Goal: Information Seeking & Learning: Learn about a topic

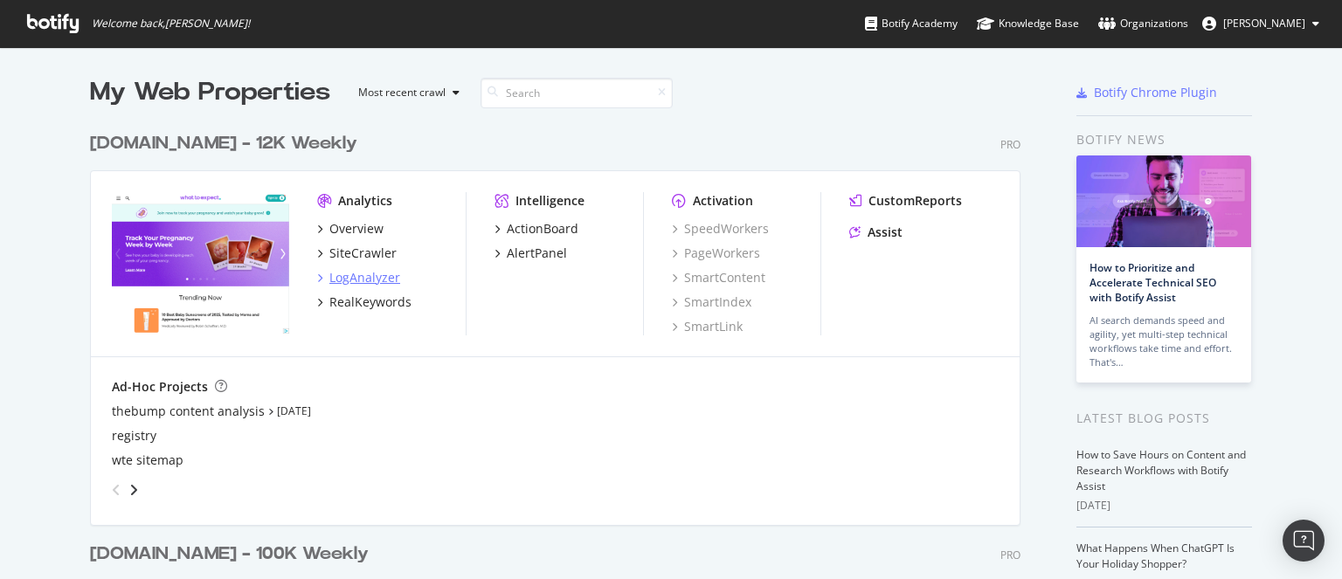
click at [366, 281] on div "LogAnalyzer" at bounding box center [364, 277] width 71 height 17
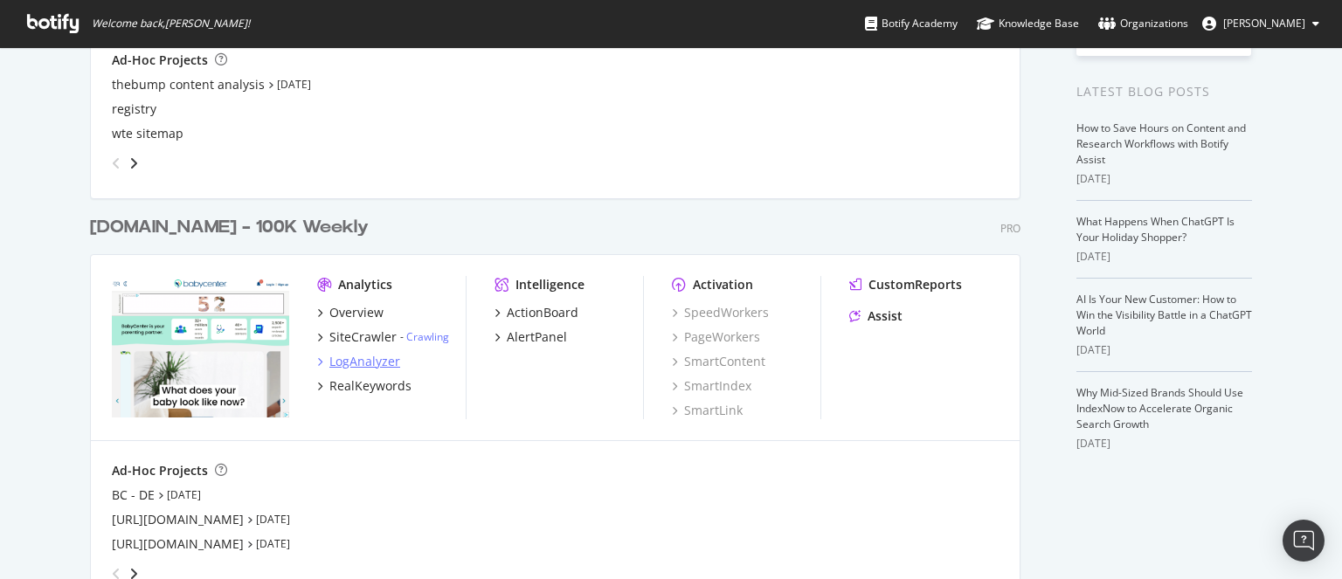
click at [363, 362] on div "LogAnalyzer" at bounding box center [364, 361] width 71 height 17
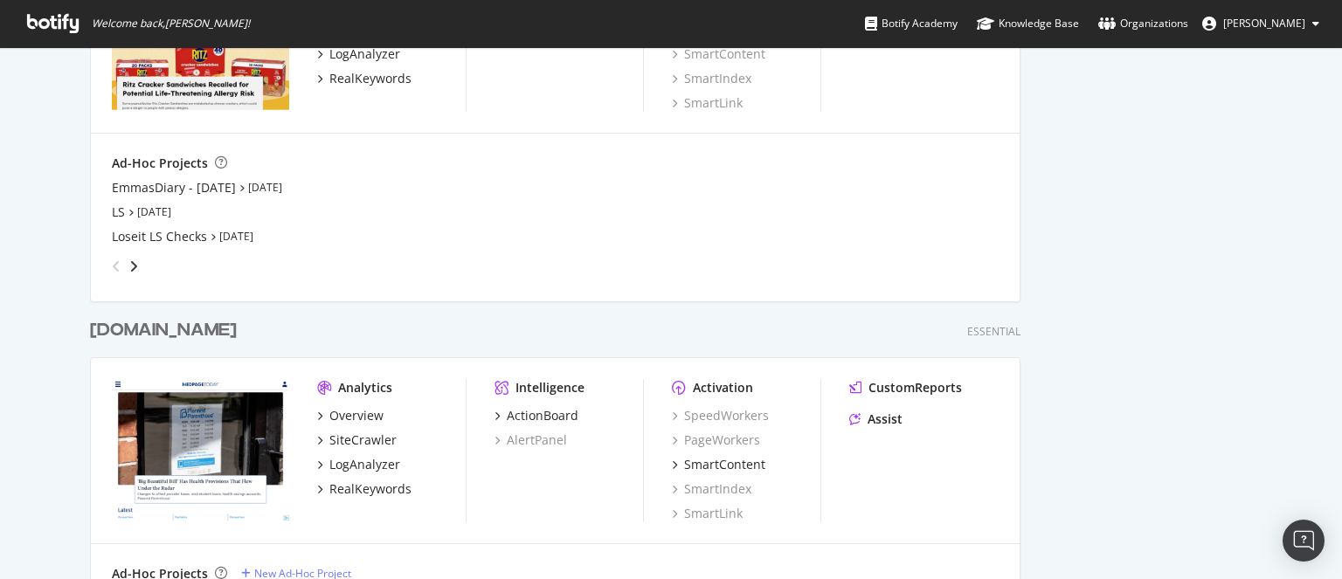
scroll to position [1260, 0]
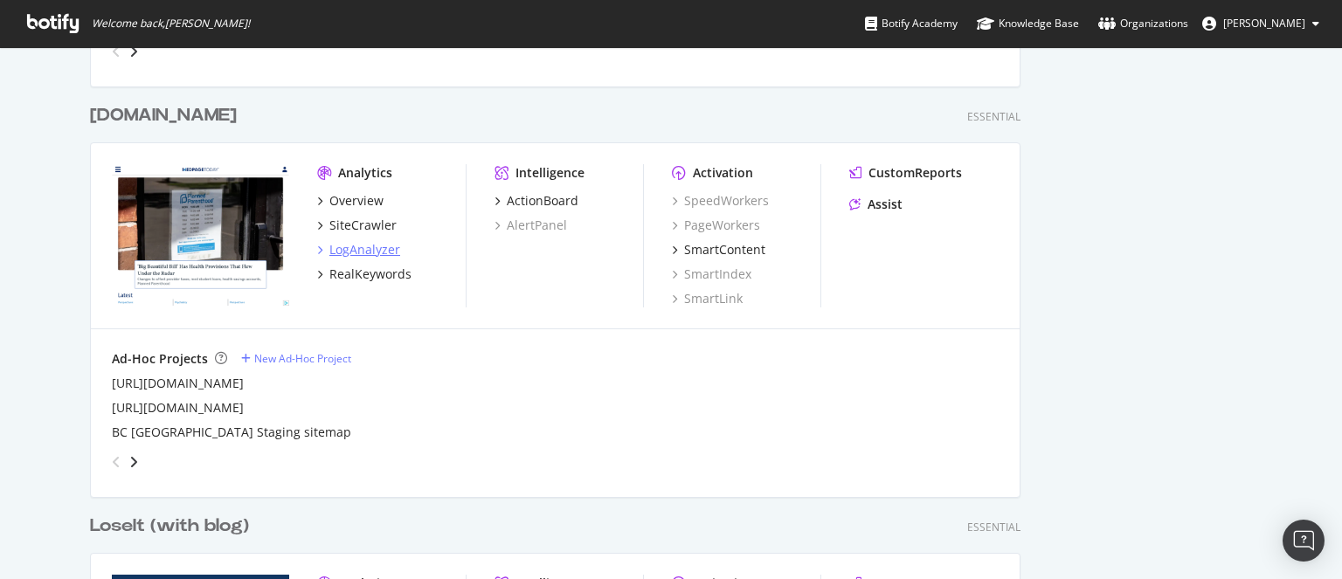
click at [373, 244] on div "LogAnalyzer" at bounding box center [364, 249] width 71 height 17
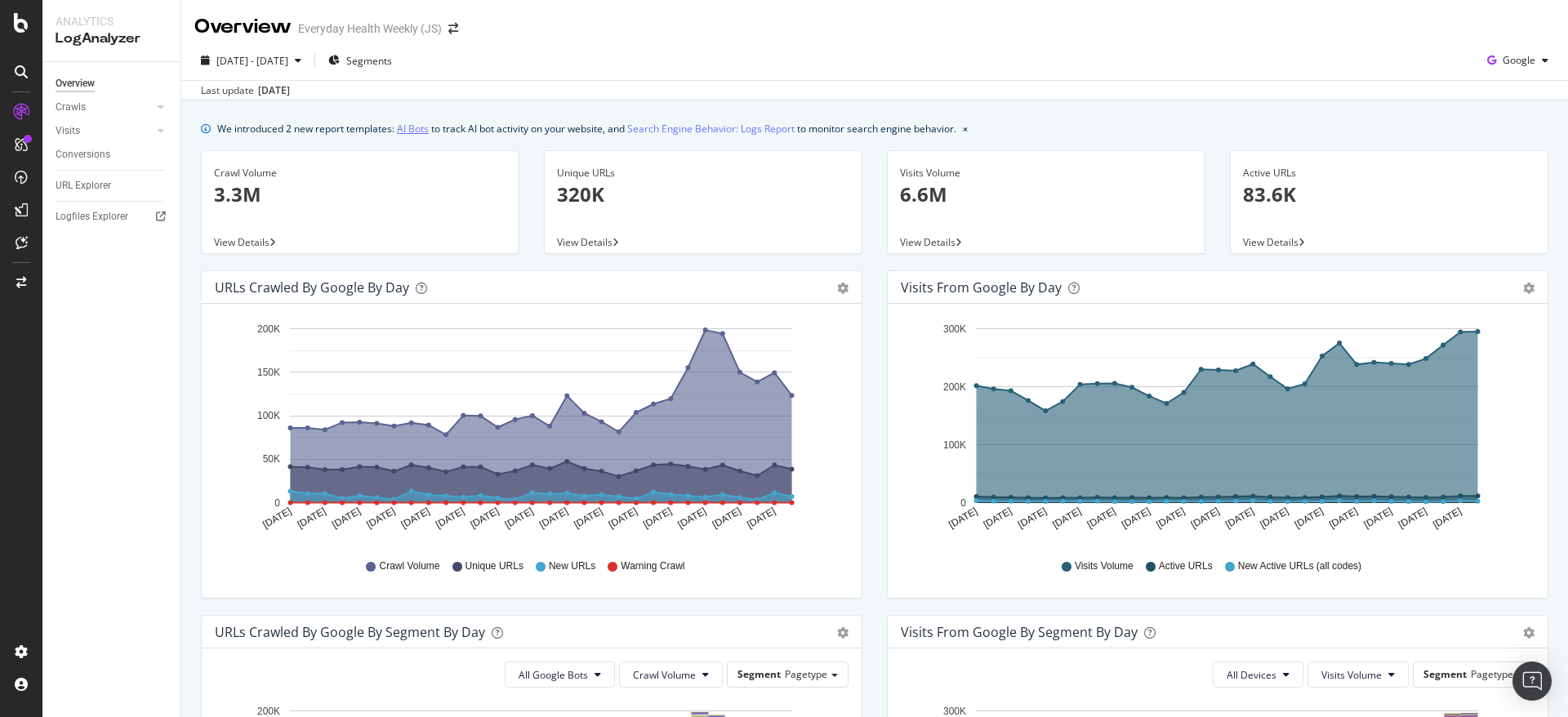
click at [420, 129] on link "AI Bots" at bounding box center [413, 128] width 32 height 17
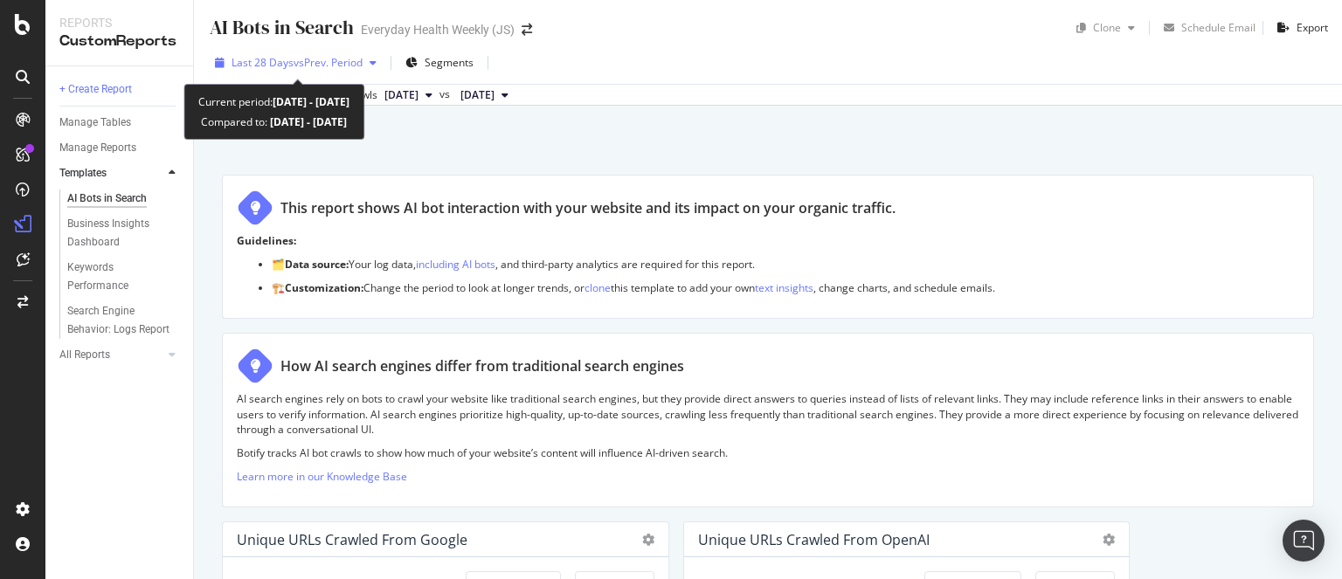
click at [301, 65] on span "vs Prev. Period" at bounding box center [328, 62] width 69 height 15
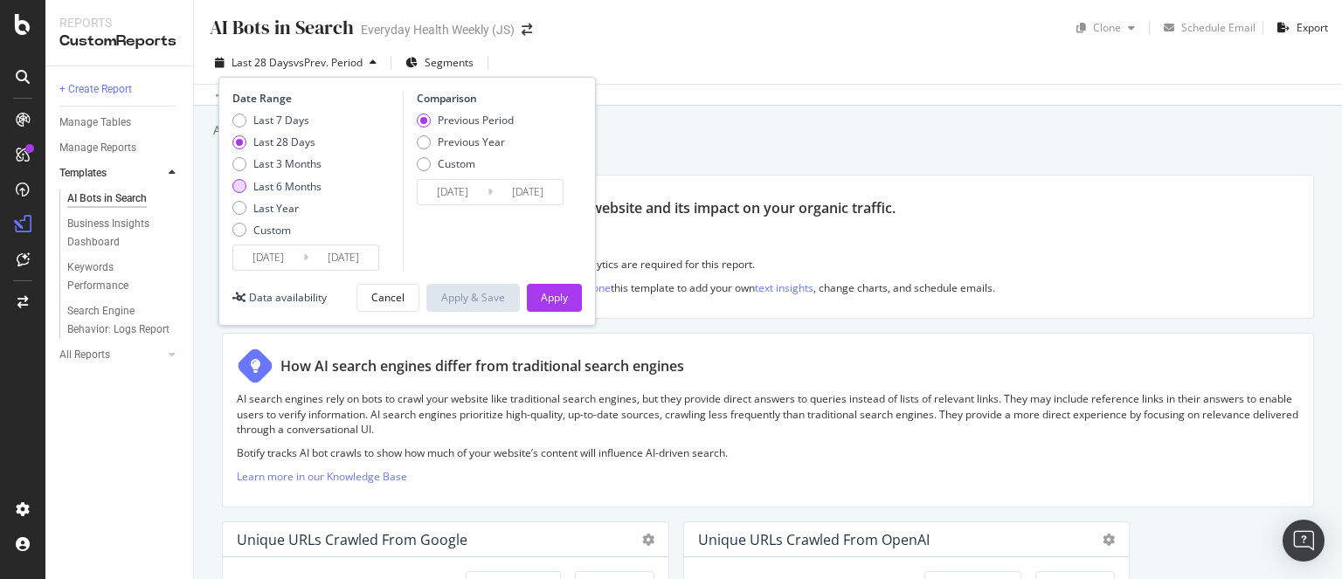
click at [290, 186] on div "Last 6 Months" at bounding box center [287, 186] width 68 height 15
type input "[DATE]"
click at [560, 300] on div "Apply" at bounding box center [554, 297] width 27 height 15
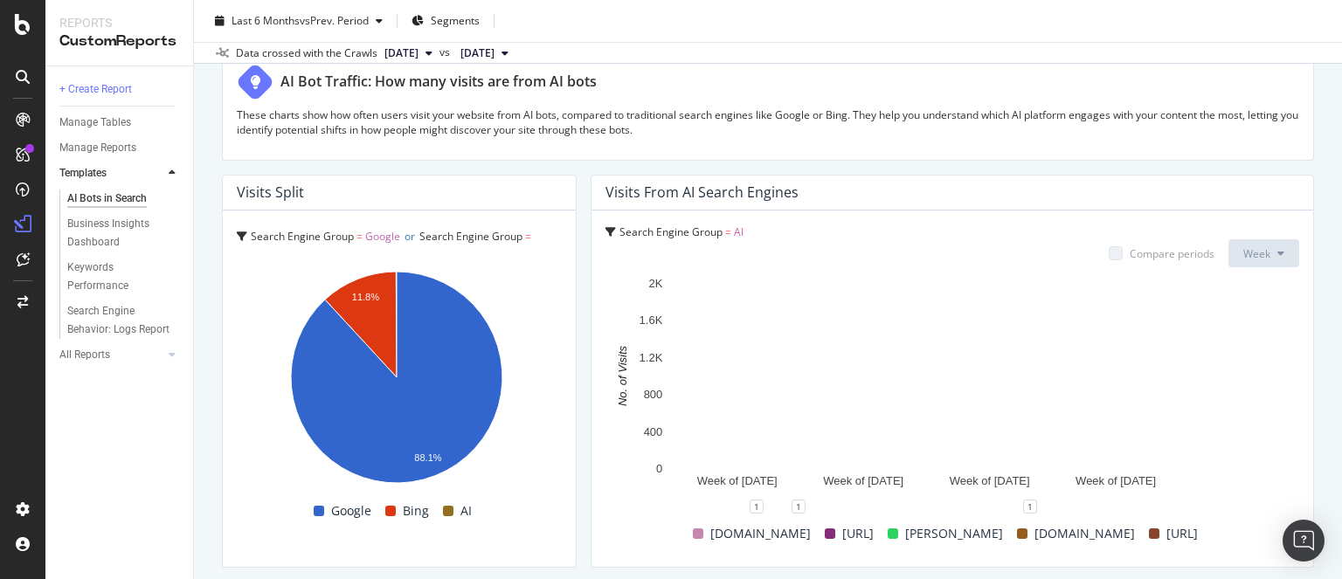
scroll to position [3110, 0]
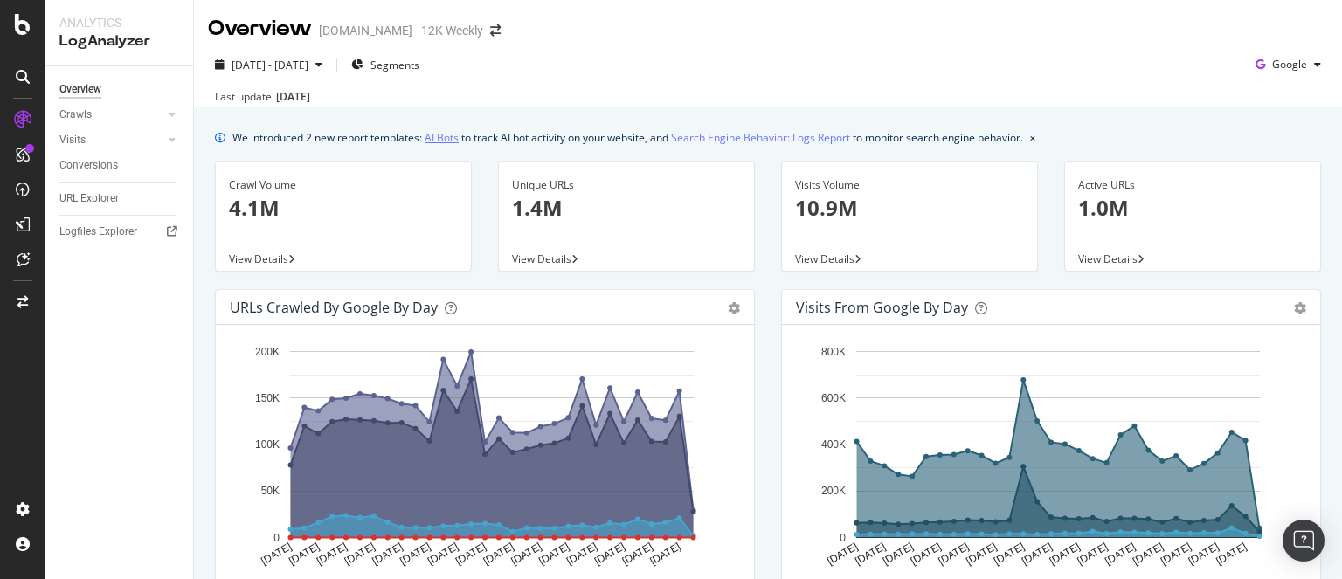
click at [442, 135] on link "AI Bots" at bounding box center [442, 137] width 34 height 18
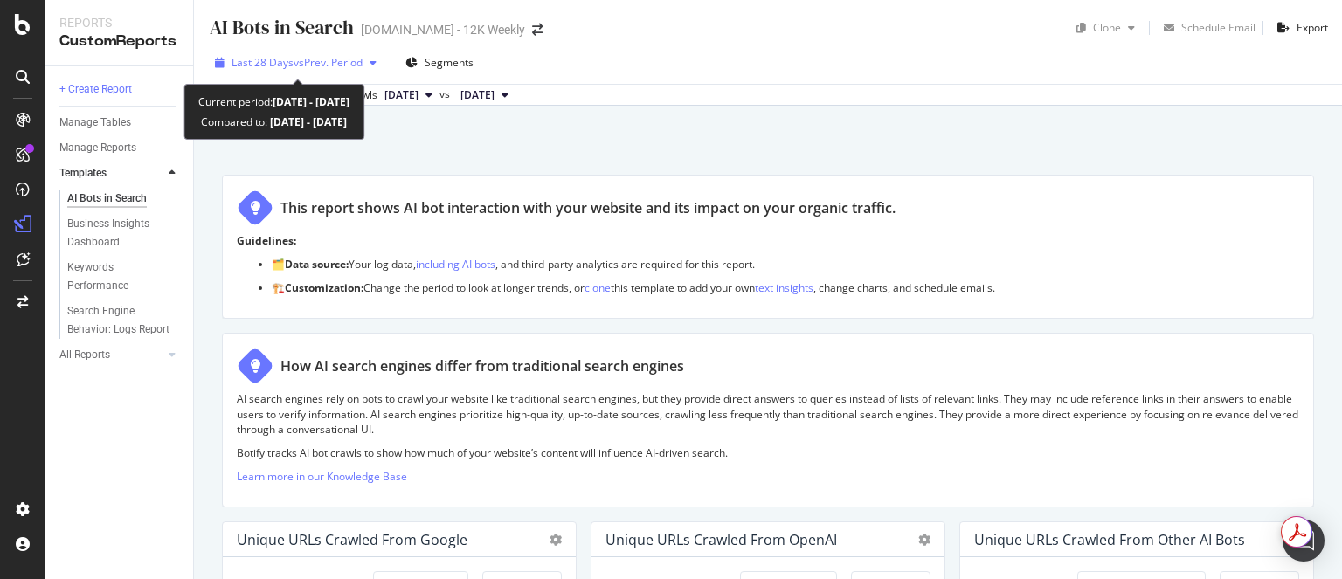
click at [336, 66] on span "vs Prev. Period" at bounding box center [328, 62] width 69 height 15
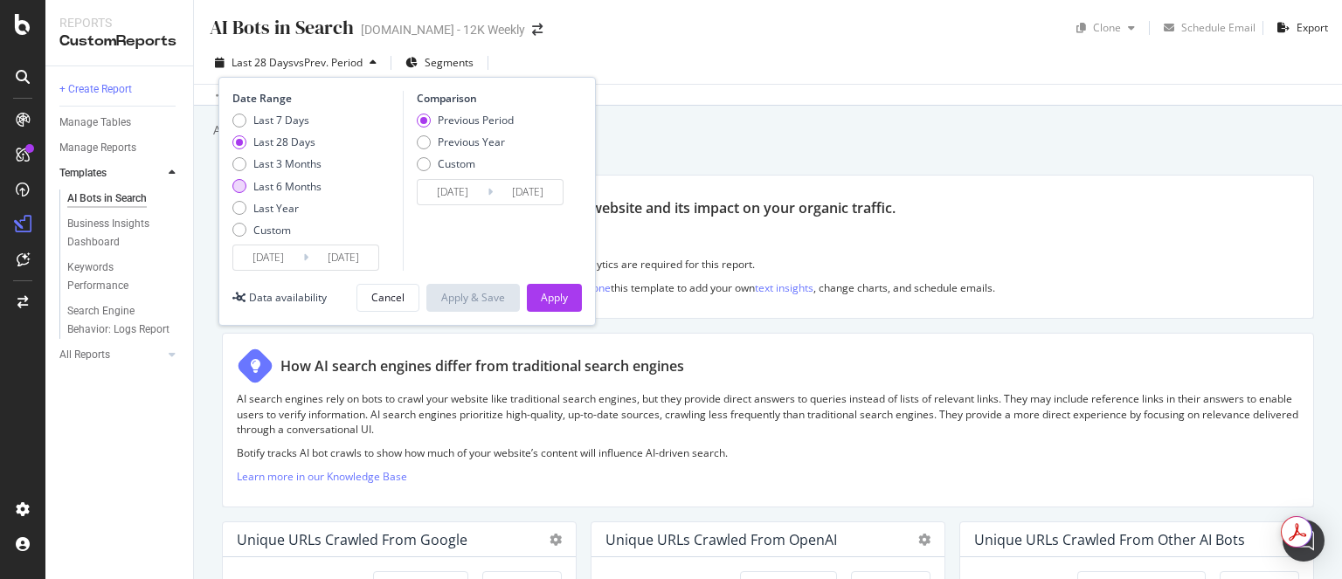
click at [294, 183] on div "Last 6 Months" at bounding box center [287, 186] width 68 height 15
type input "2025/03/05"
type input "2024/09/02"
type input "[DATE]"
click at [569, 297] on button "Apply" at bounding box center [554, 298] width 55 height 28
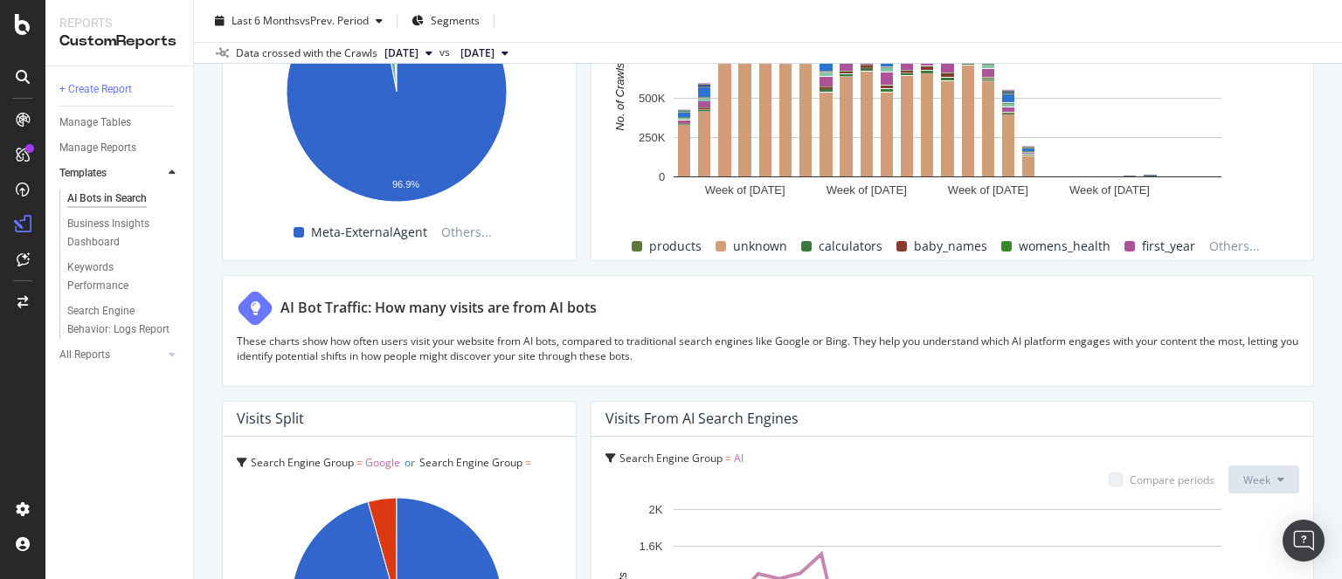
scroll to position [3110, 0]
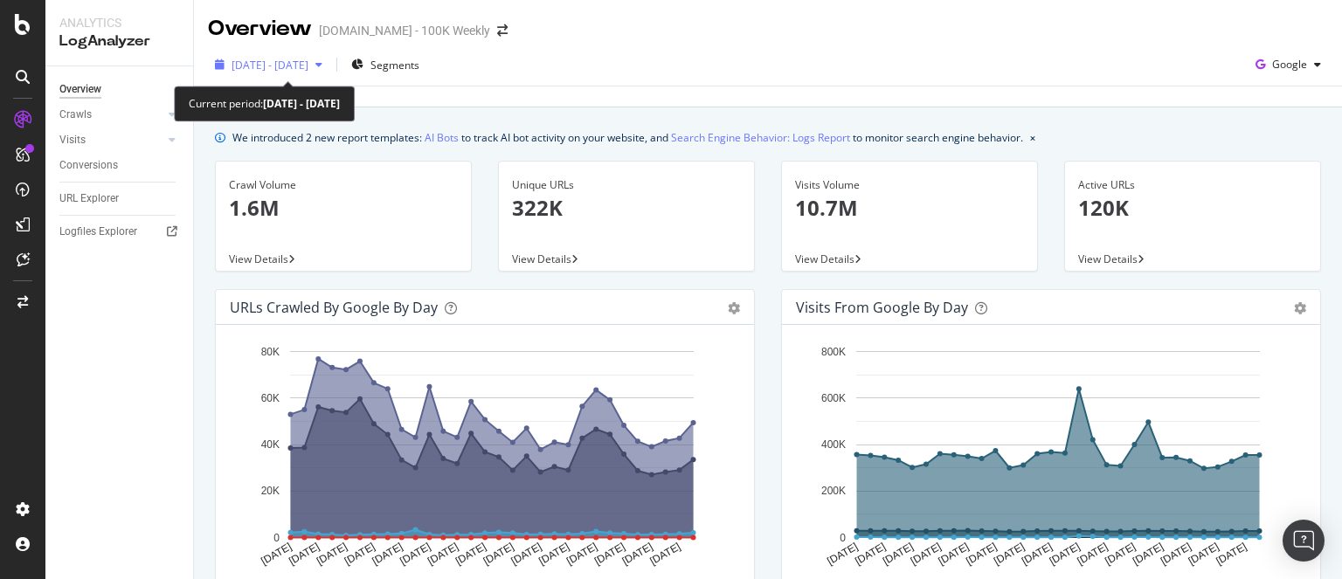
click at [294, 69] on span "[DATE] - [DATE]" at bounding box center [270, 65] width 77 height 15
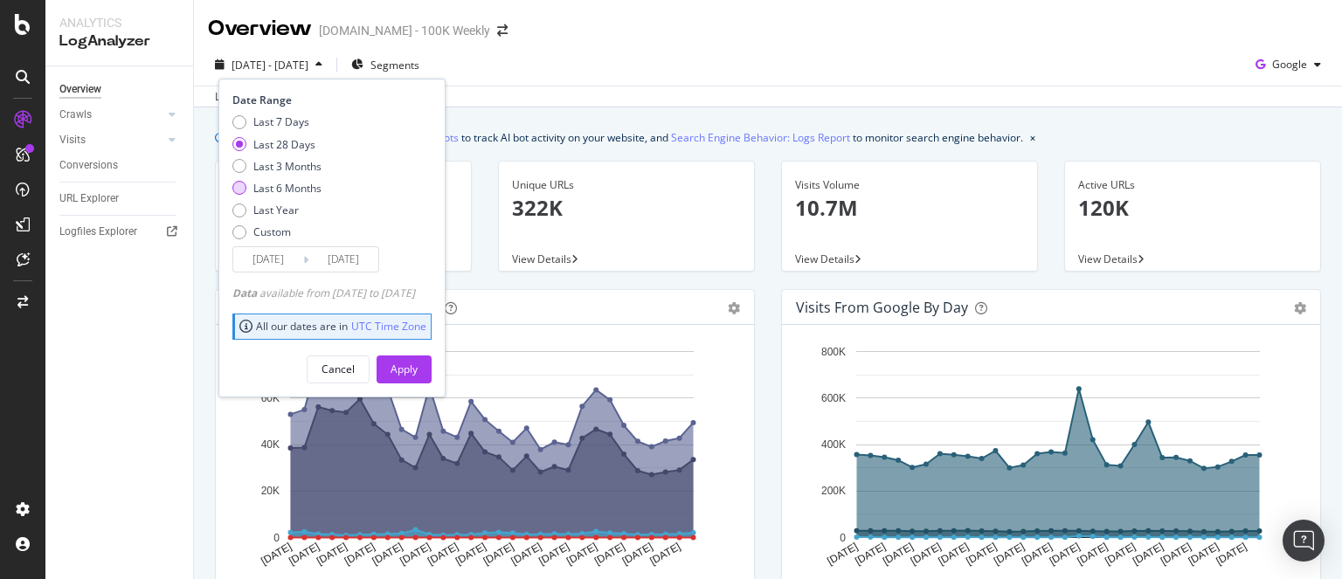
click at [286, 183] on div "Last 6 Months" at bounding box center [287, 188] width 68 height 15
type input "[DATE]"
click at [418, 371] on div "Apply" at bounding box center [404, 369] width 27 height 15
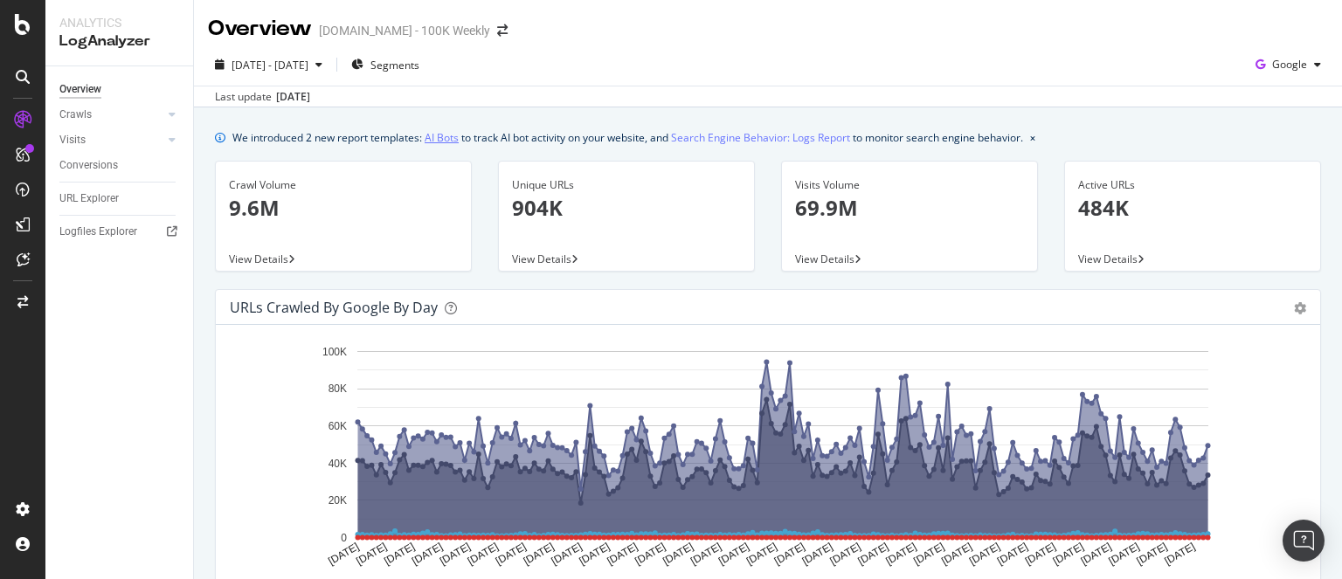
click at [437, 135] on link "AI Bots" at bounding box center [442, 137] width 34 height 18
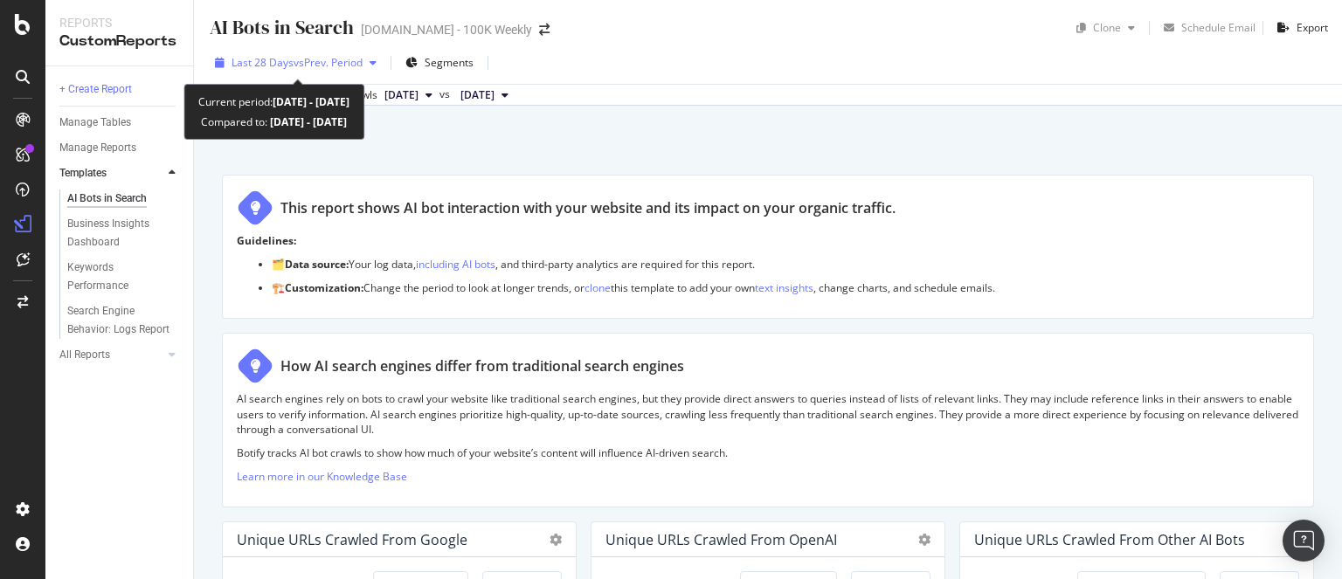
click at [294, 59] on span "vs Prev. Period" at bounding box center [328, 62] width 69 height 15
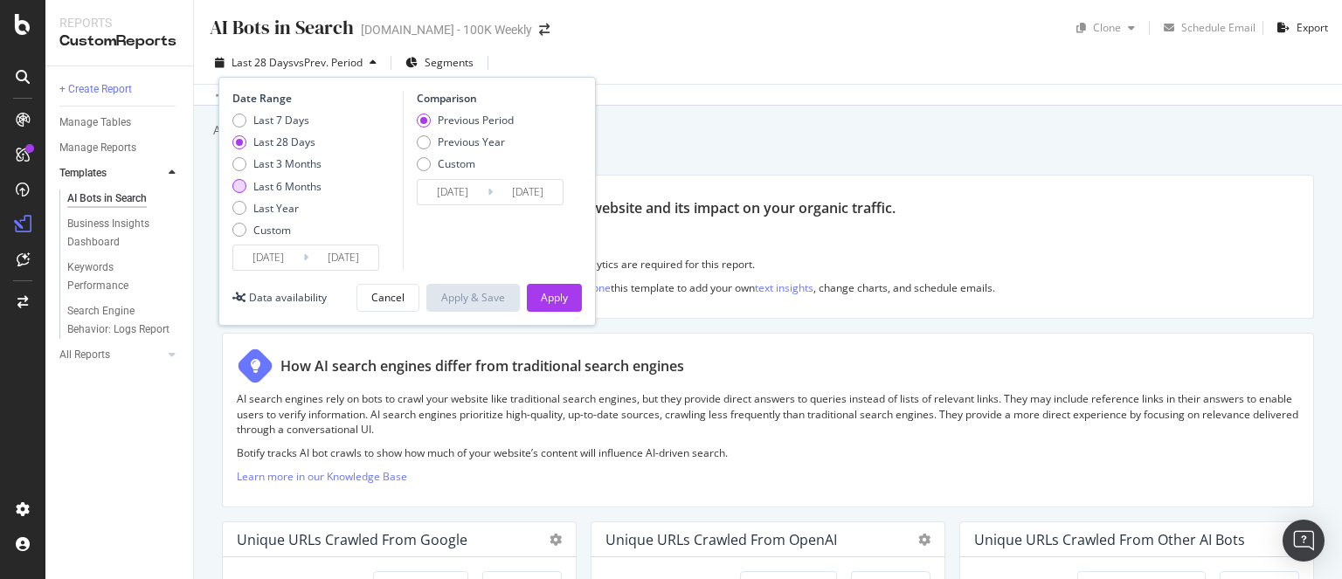
click at [290, 180] on div "Last 6 Months" at bounding box center [287, 186] width 68 height 15
type input "[DATE]"
click at [559, 294] on div "Apply" at bounding box center [554, 297] width 27 height 15
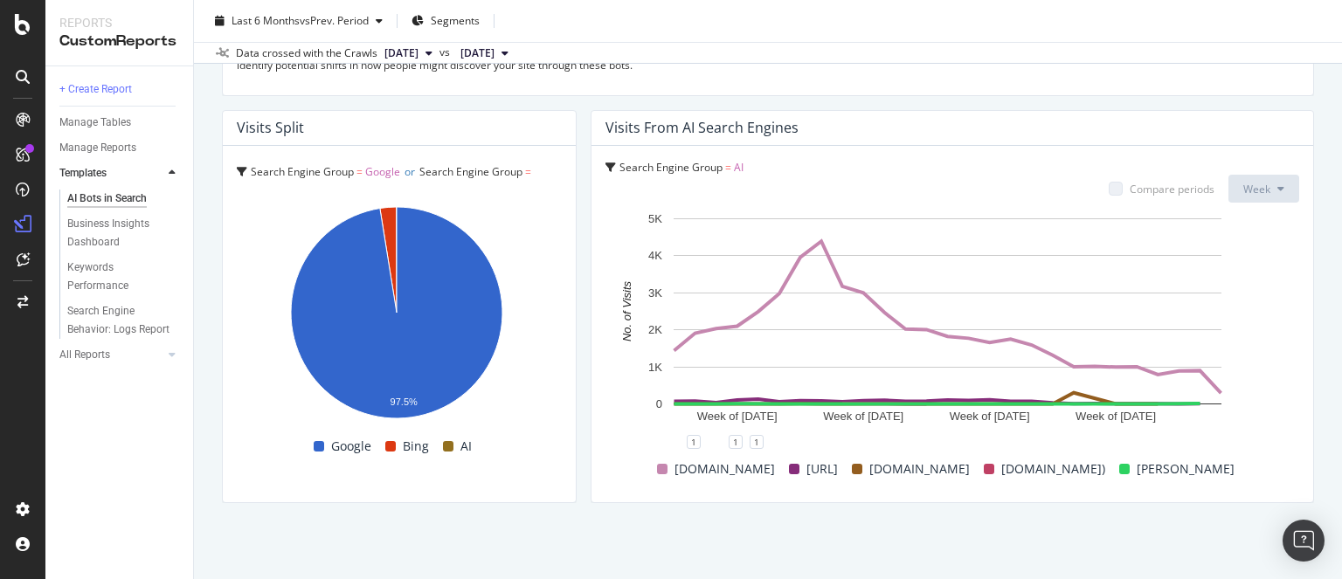
scroll to position [3100, 0]
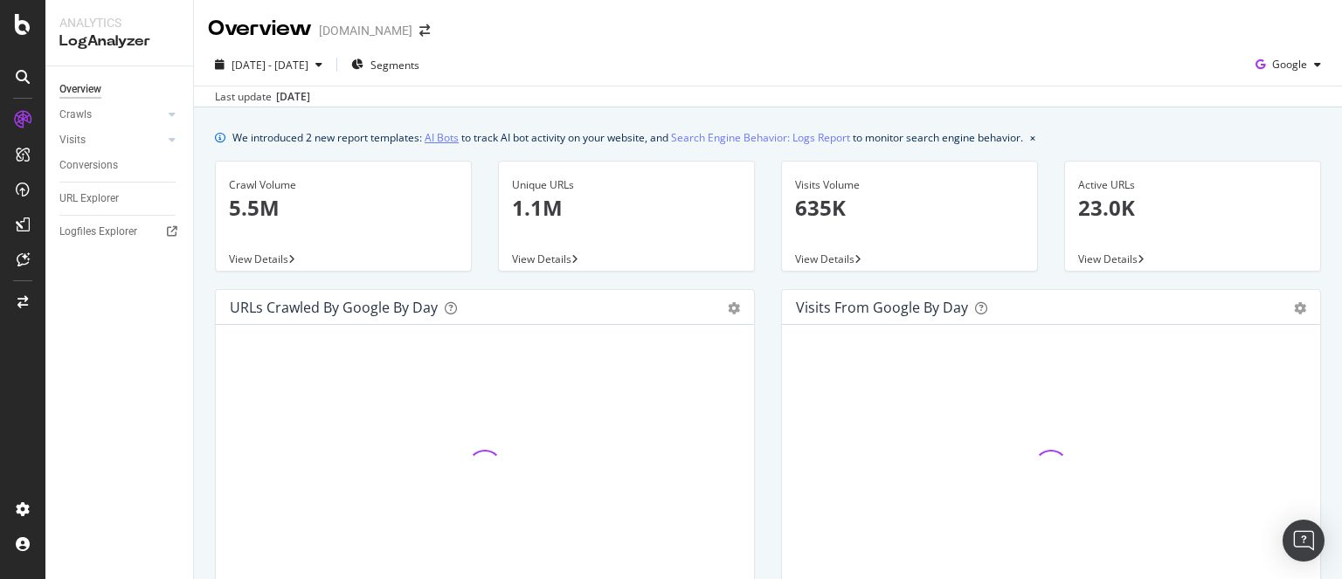
click at [439, 142] on link "AI Bots" at bounding box center [442, 137] width 34 height 18
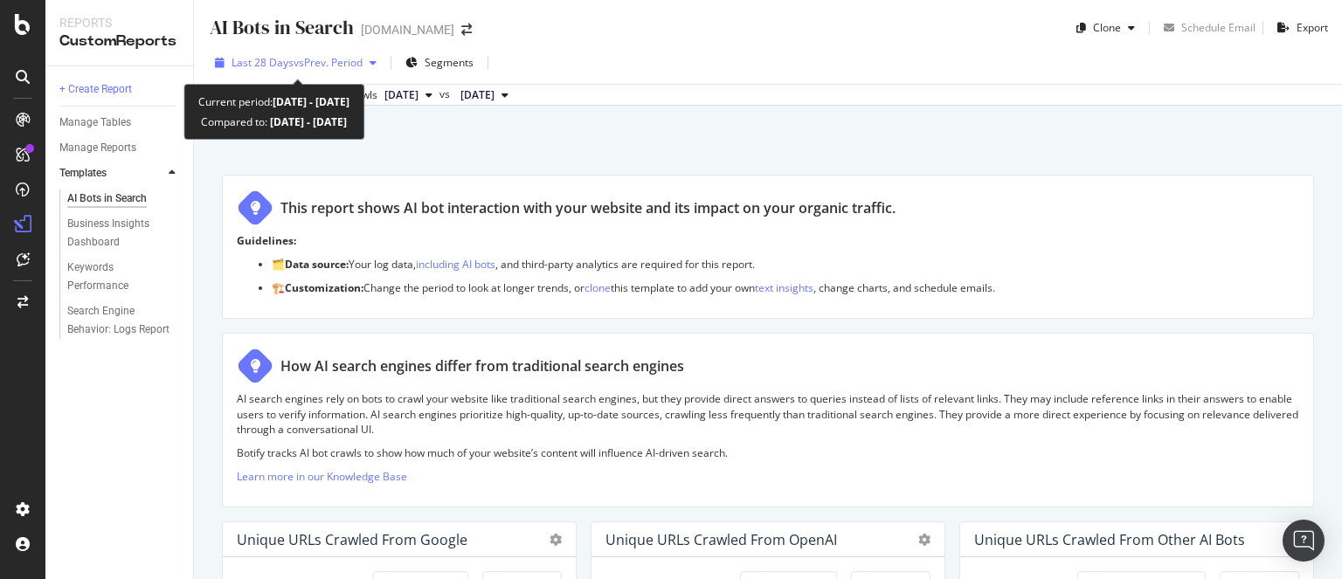
click at [279, 53] on div "Last 28 Days vs Prev. Period" at bounding box center [296, 63] width 176 height 26
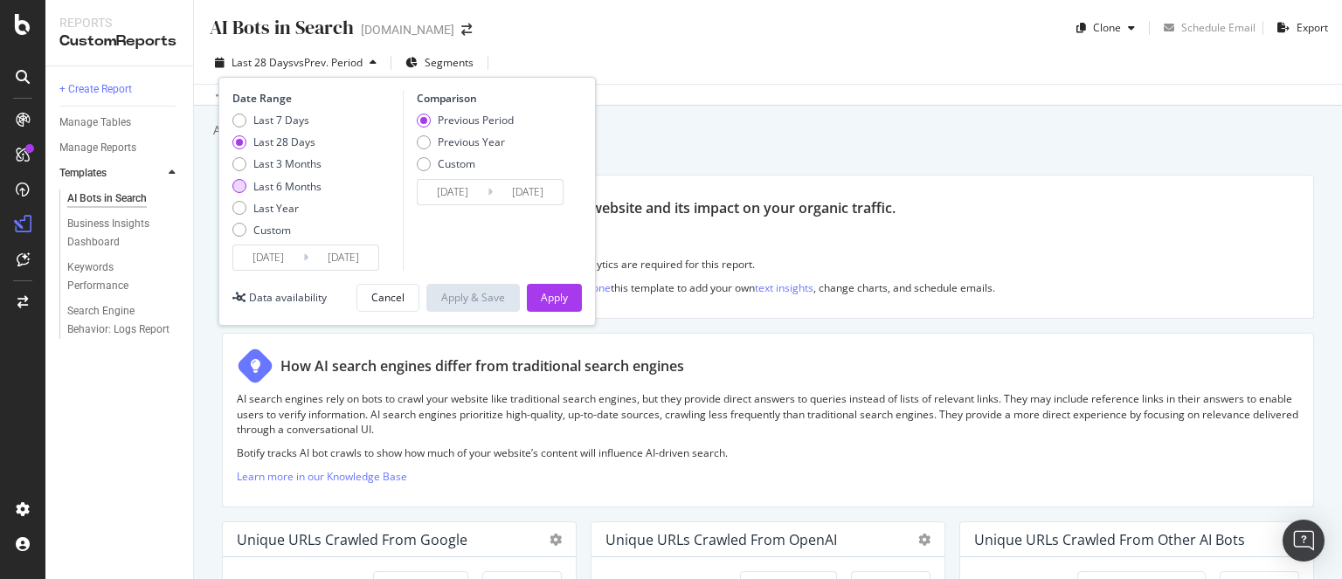
click at [290, 181] on div "Last 6 Months" at bounding box center [287, 186] width 68 height 15
type input "[DATE]"
click at [563, 296] on div "Apply" at bounding box center [554, 297] width 27 height 15
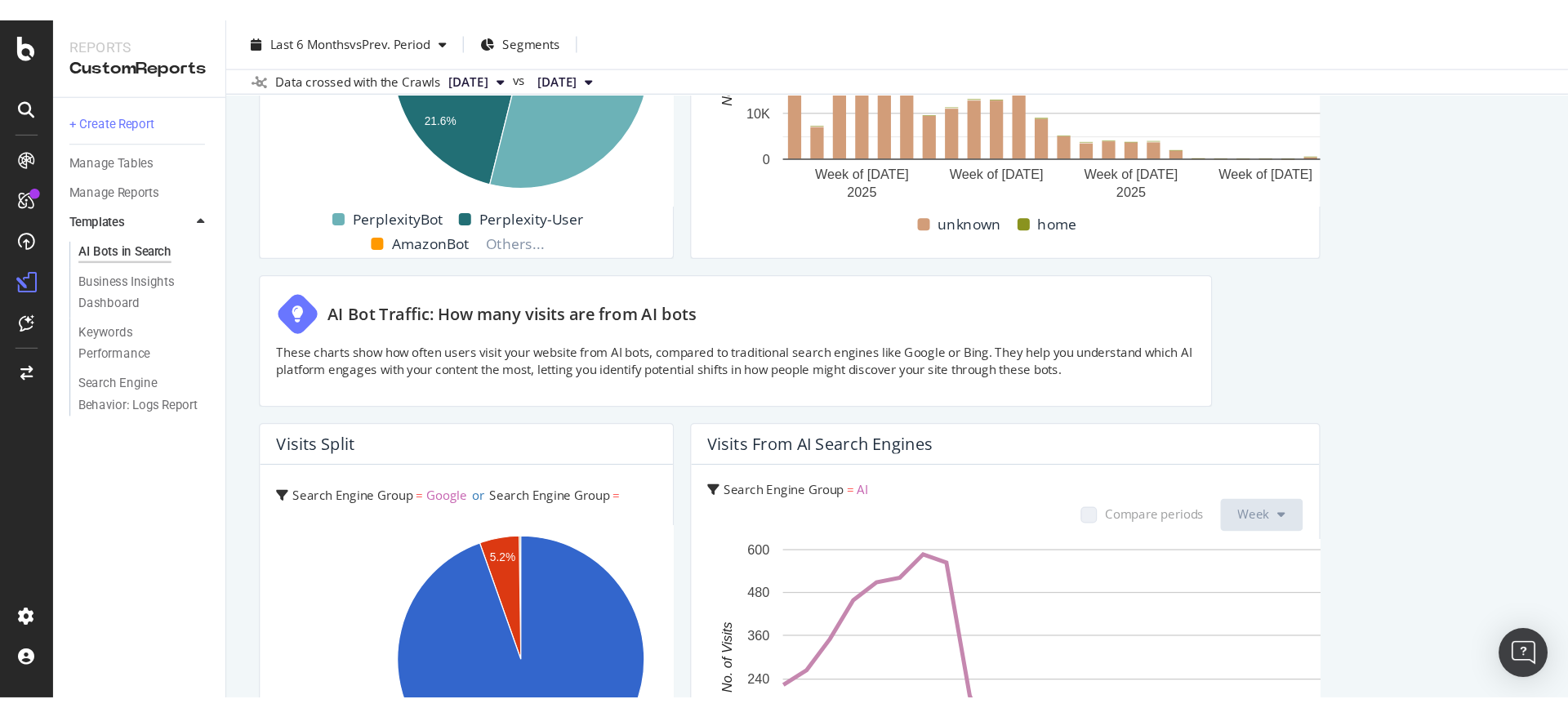
scroll to position [2776, 0]
